Goal: Check status: Check status

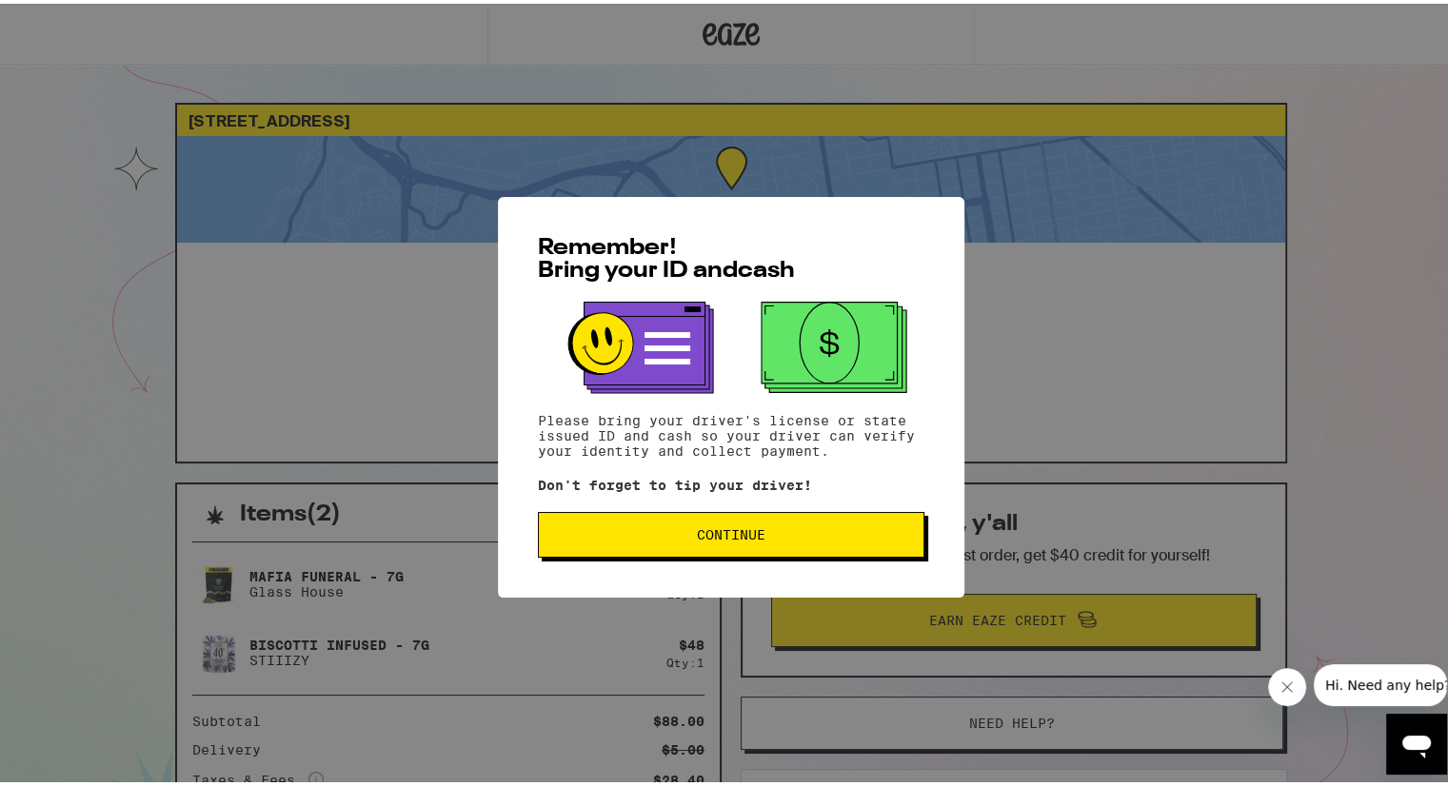
click at [697, 532] on span "Continue" at bounding box center [731, 530] width 69 height 13
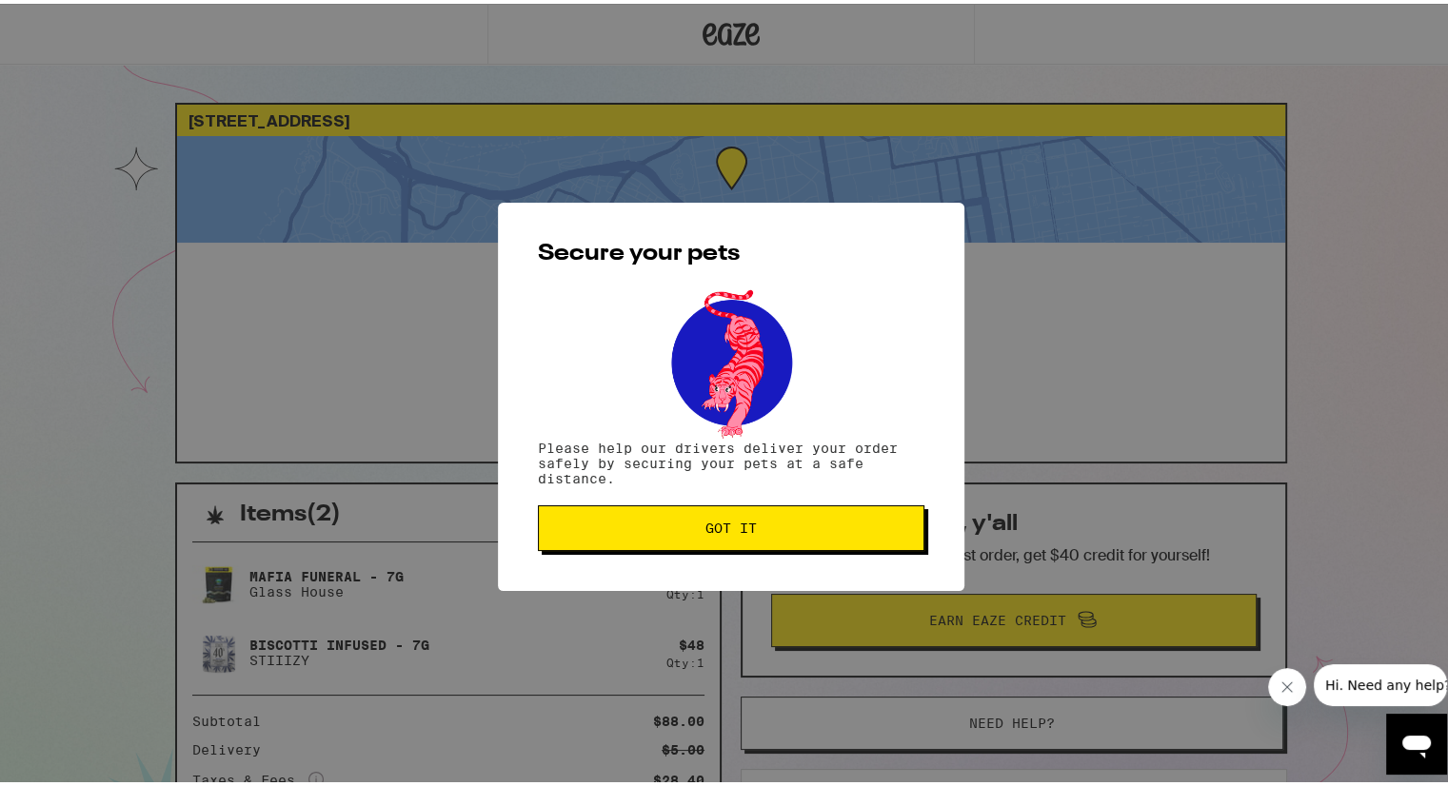
click at [692, 531] on span "Got it" at bounding box center [731, 524] width 354 height 13
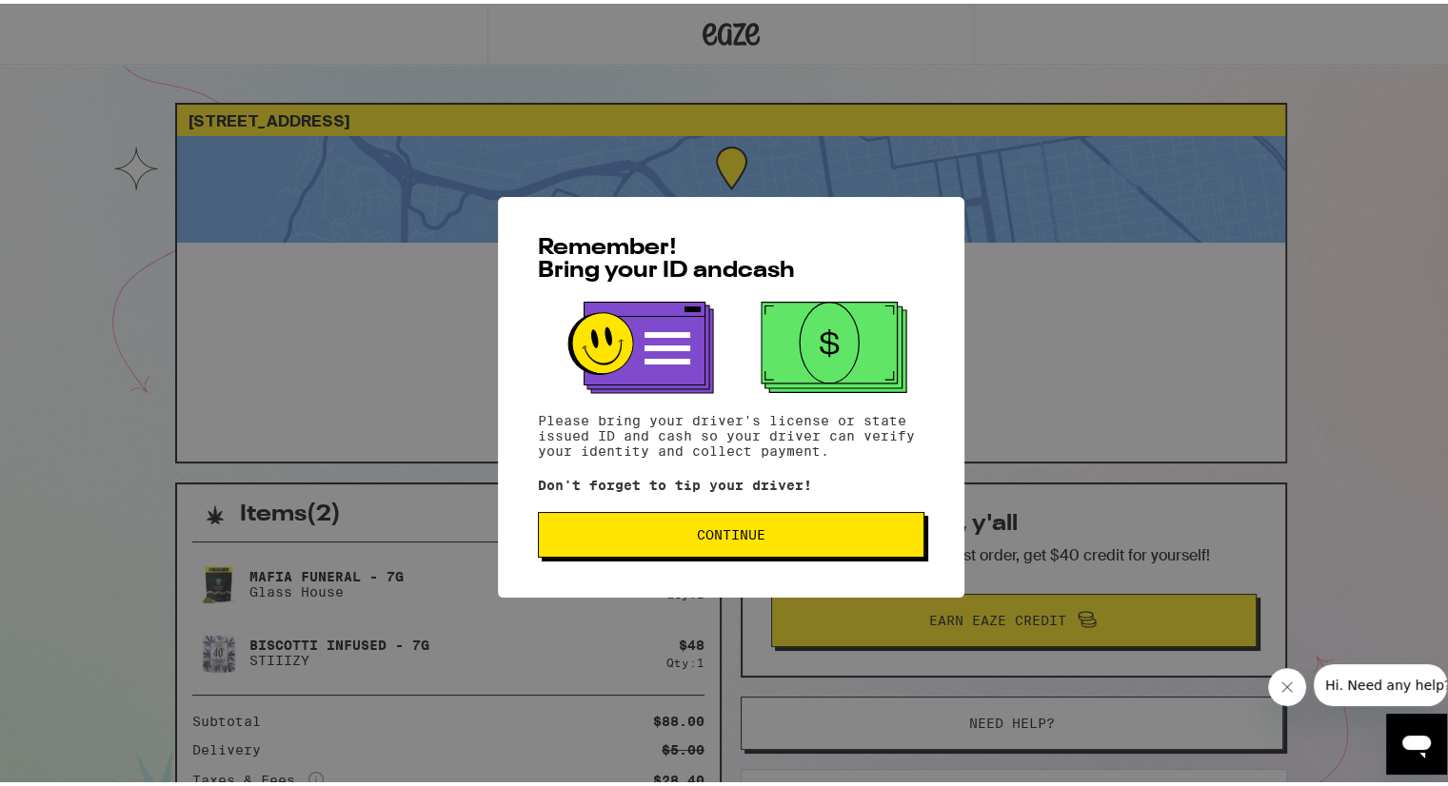
click at [697, 534] on span "Continue" at bounding box center [731, 530] width 69 height 13
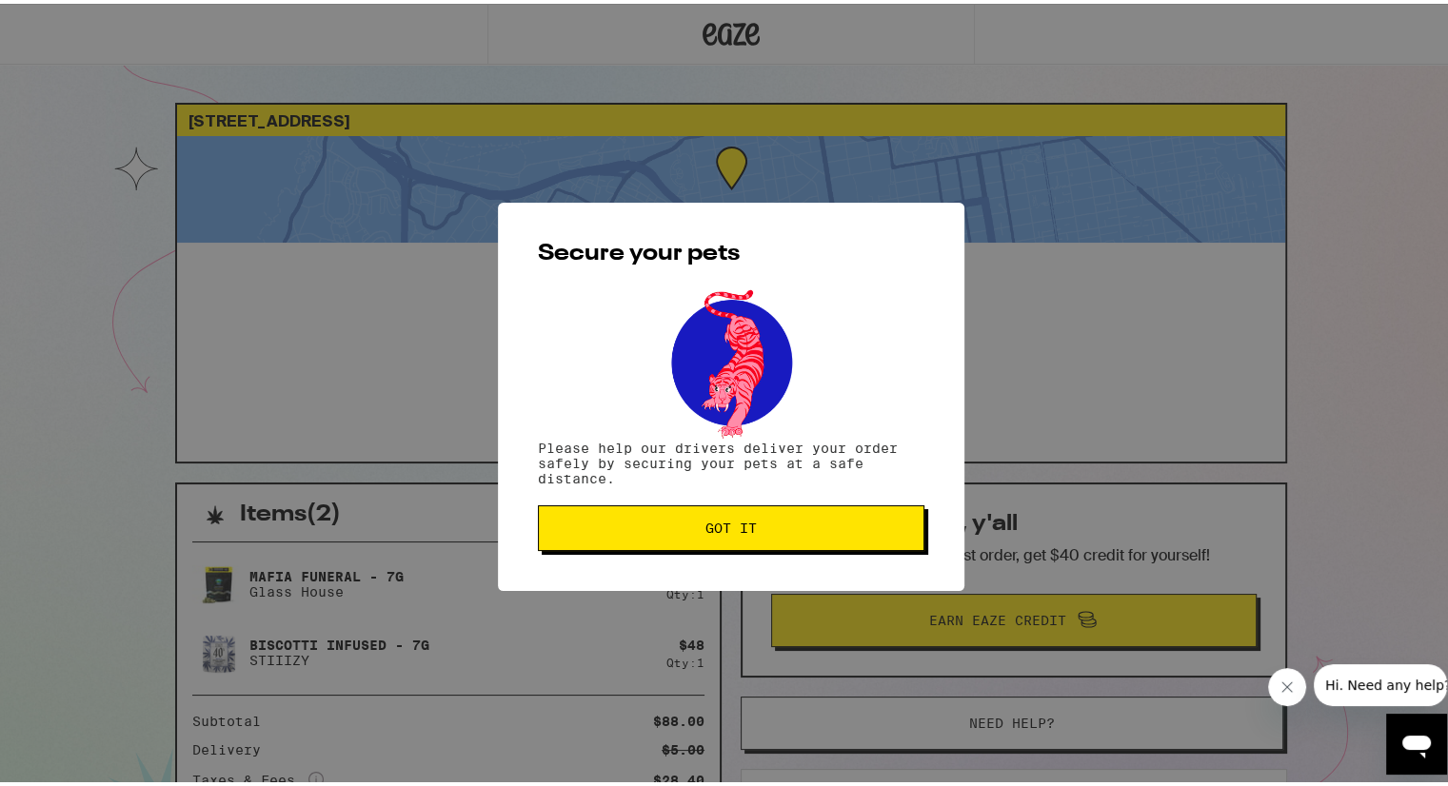
drag, startPoint x: 689, startPoint y: 534, endPoint x: 656, endPoint y: 521, distance: 35.9
click at [656, 521] on span "Got it" at bounding box center [731, 524] width 354 height 13
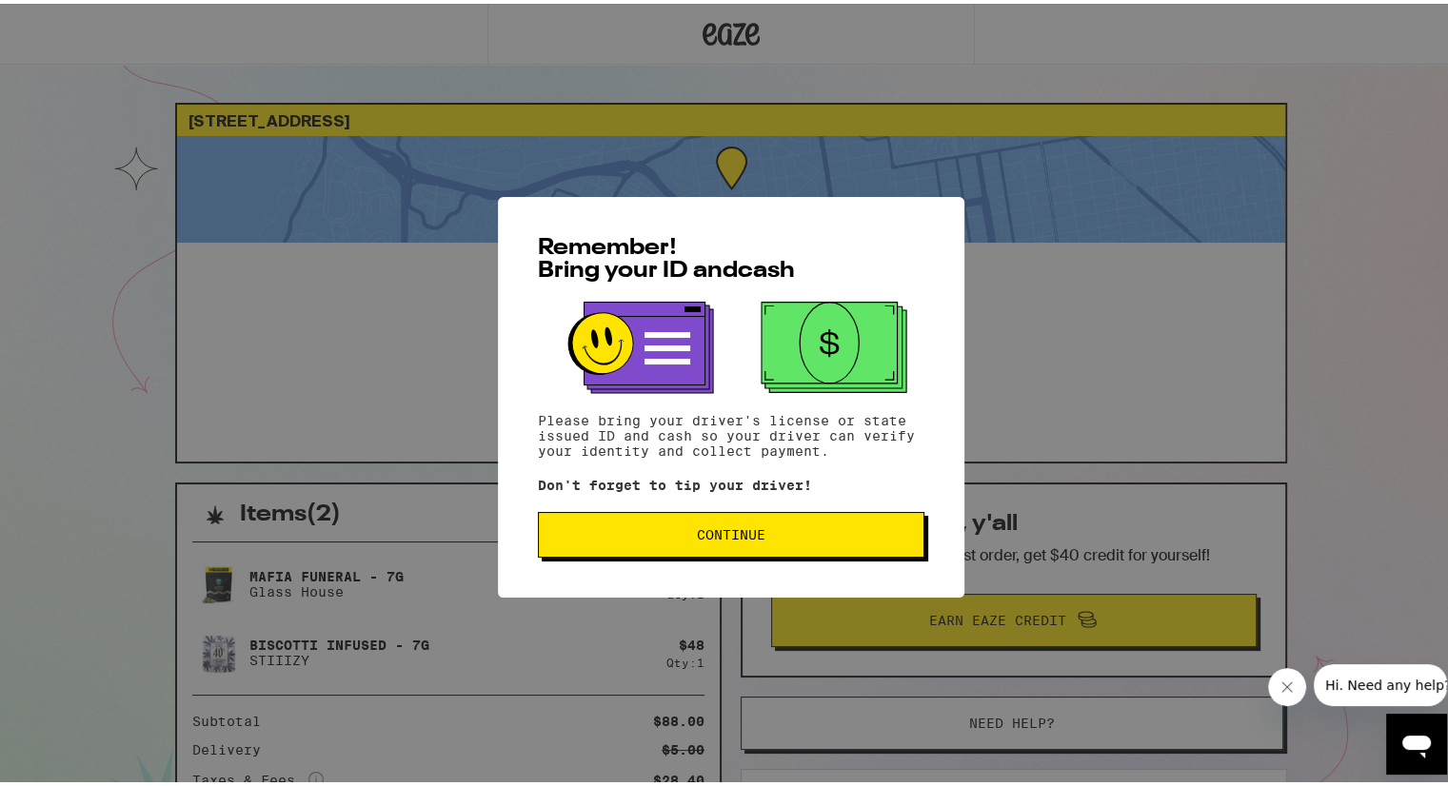
click at [722, 524] on span "Continue" at bounding box center [731, 530] width 69 height 13
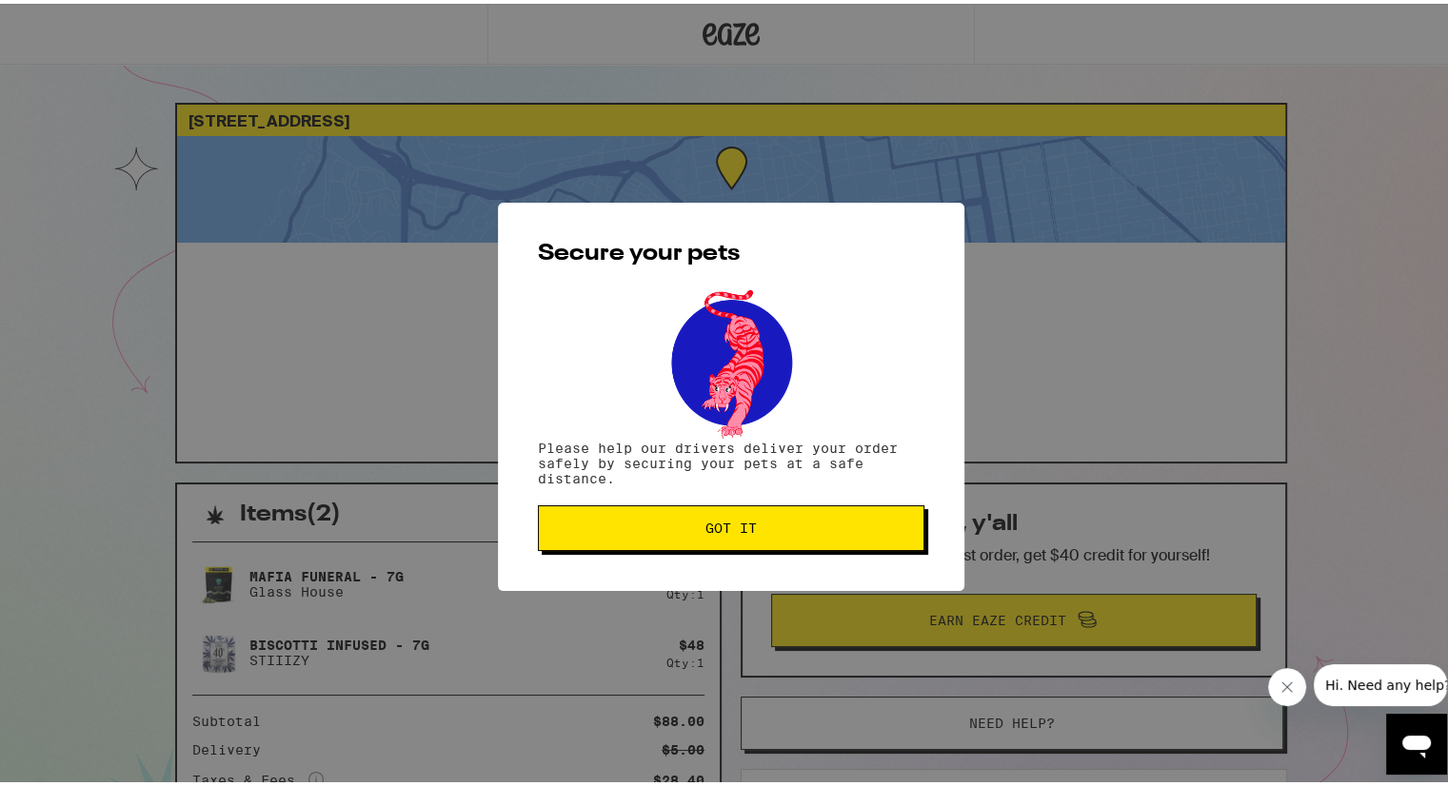
drag, startPoint x: 722, startPoint y: 524, endPoint x: 681, endPoint y: 516, distance: 42.7
click at [681, 516] on button "Got it" at bounding box center [731, 525] width 386 height 46
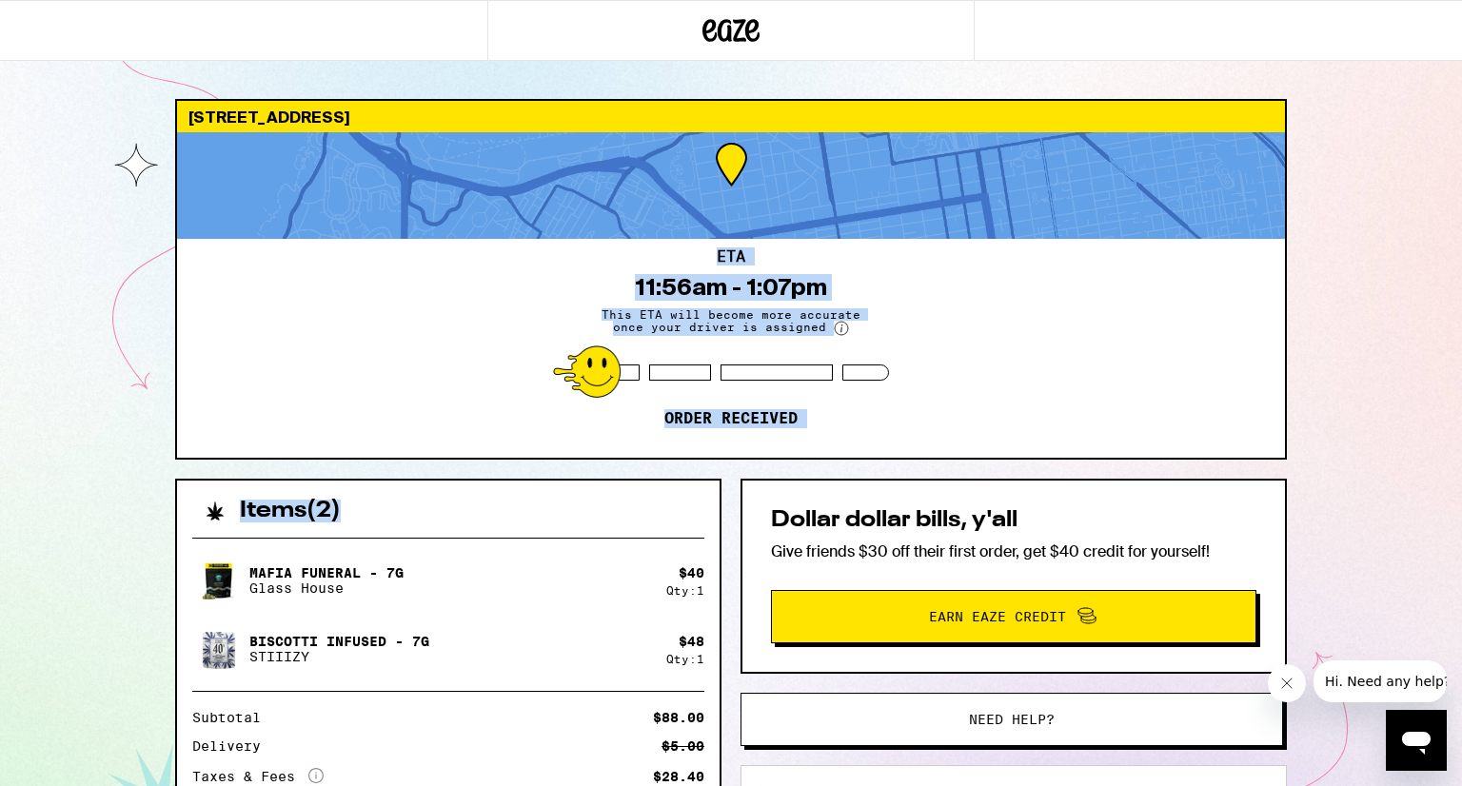
drag, startPoint x: 681, startPoint y: 516, endPoint x: 675, endPoint y: 190, distance: 325.6
click at [675, 190] on div "2250 Bay St San Francisco 94123 ETA 11:56am - 1:07pm This ETA will become more …" at bounding box center [731, 568] width 1142 height 938
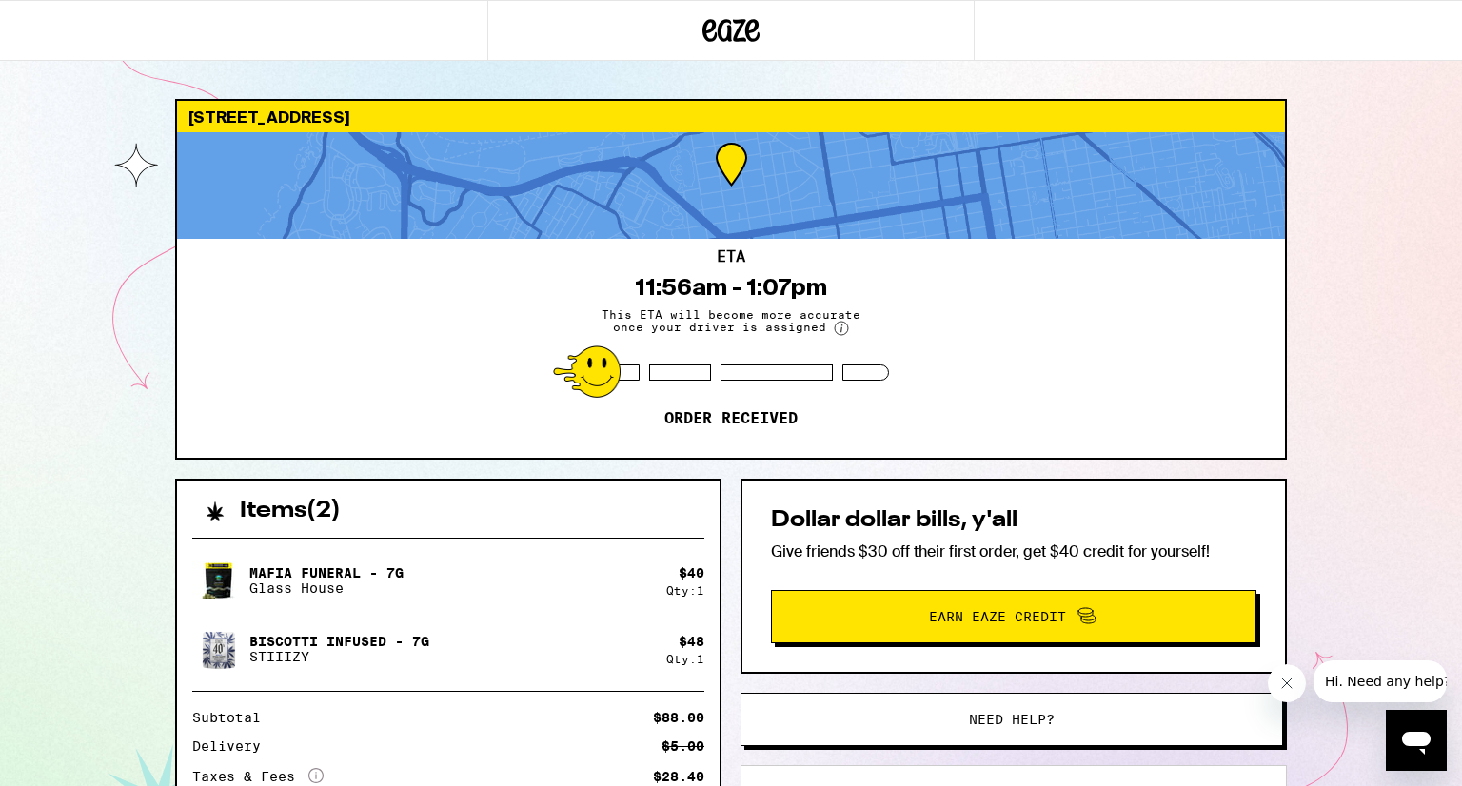
click at [469, 44] on div at bounding box center [243, 30] width 487 height 61
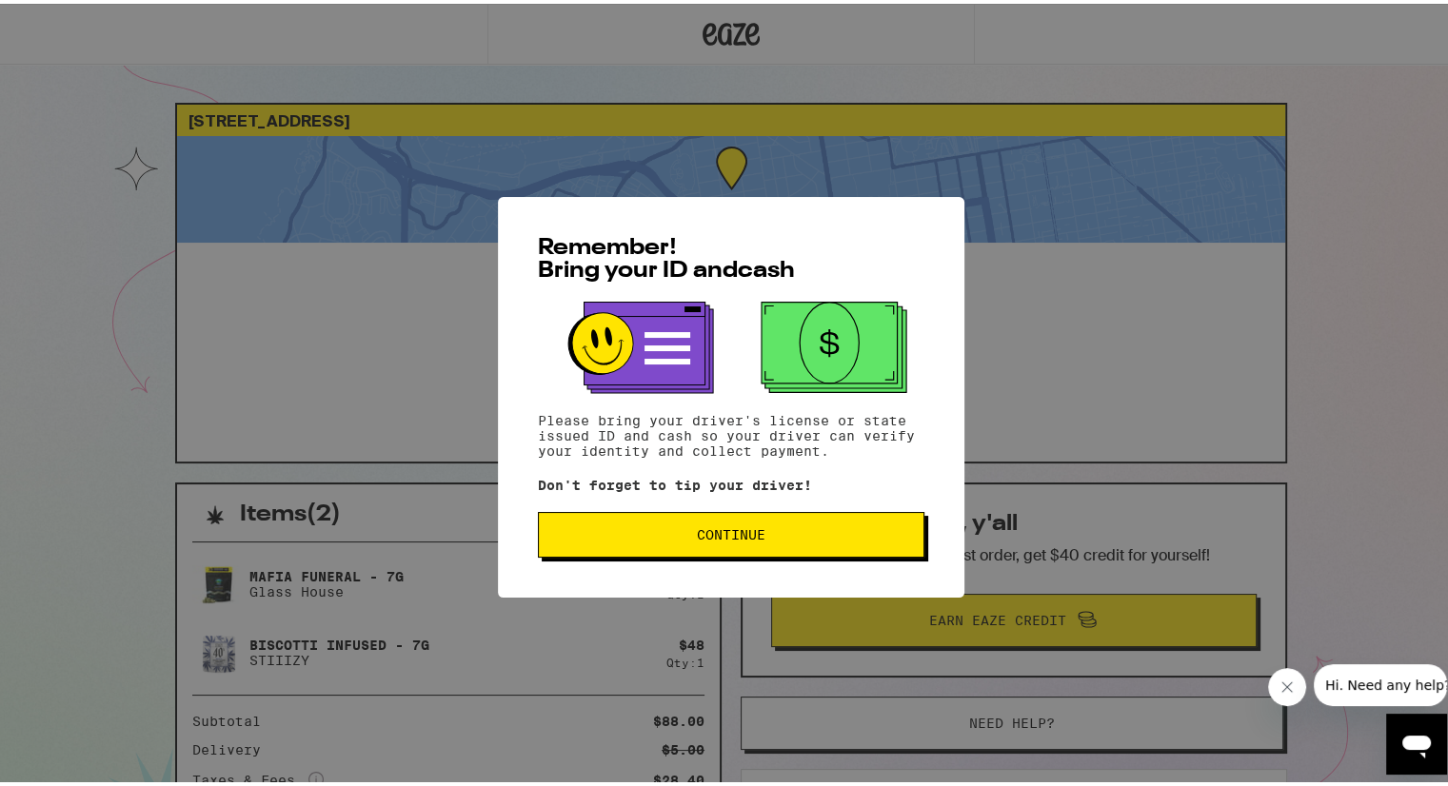
click at [712, 543] on button "Continue" at bounding box center [731, 531] width 386 height 46
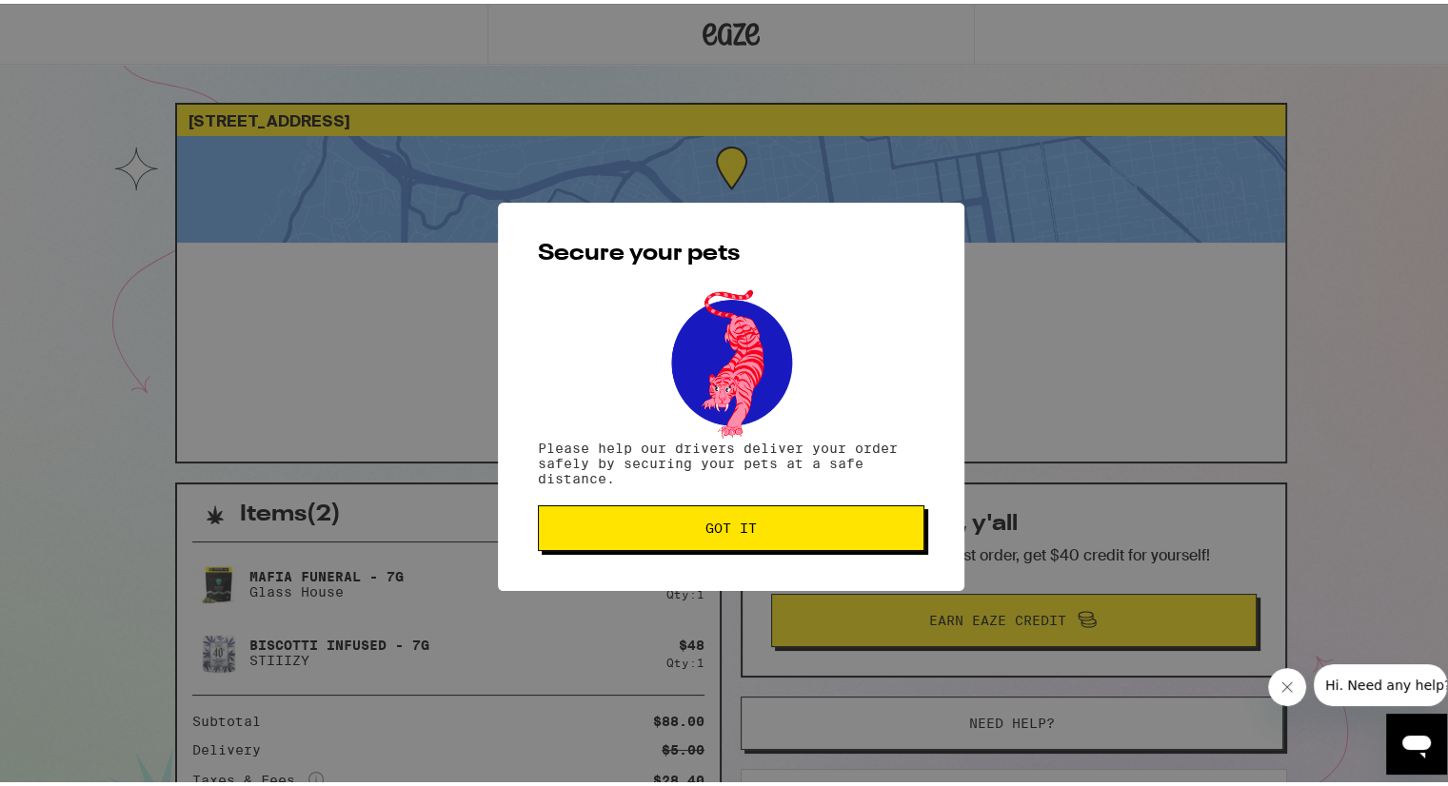
click at [694, 523] on span "Got it" at bounding box center [731, 524] width 354 height 13
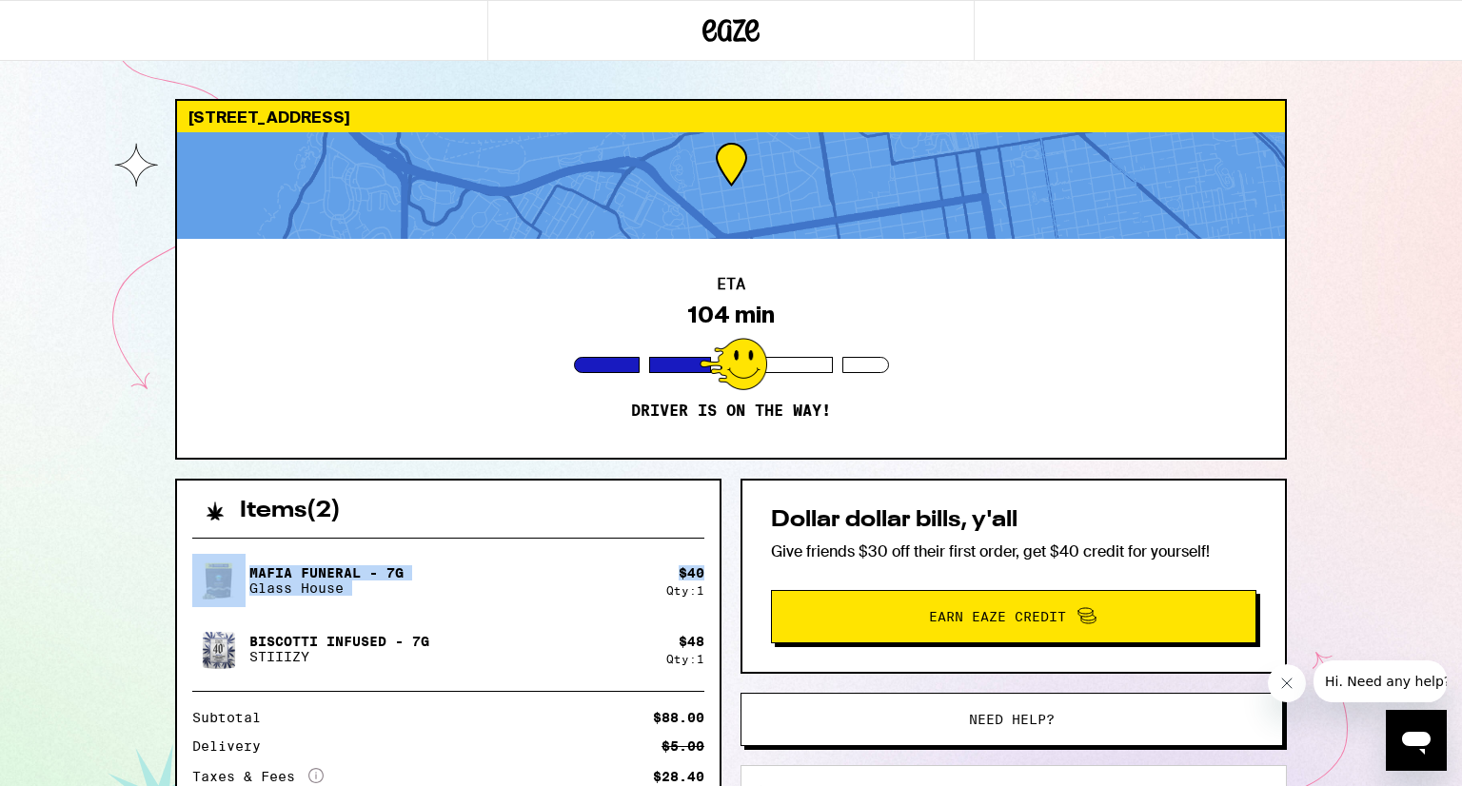
drag, startPoint x: 678, startPoint y: 465, endPoint x: 678, endPoint y: 524, distance: 59.0
click at [678, 524] on div "[STREET_ADDRESS] ETA 104 min Driver is on the way! Items ( 2 ) Mafia Funeral - …" at bounding box center [731, 568] width 1142 height 938
click at [350, 378] on div "ETA 104 min Driver is on the way!" at bounding box center [731, 348] width 1108 height 219
